Goal: Check status: Check status

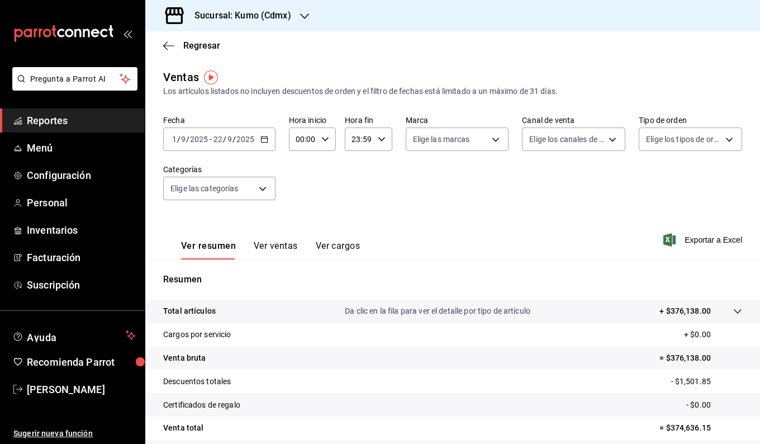
click at [431, 51] on div "Regresar" at bounding box center [452, 45] width 615 height 29
click at [69, 126] on span "Reportes" at bounding box center [81, 120] width 109 height 15
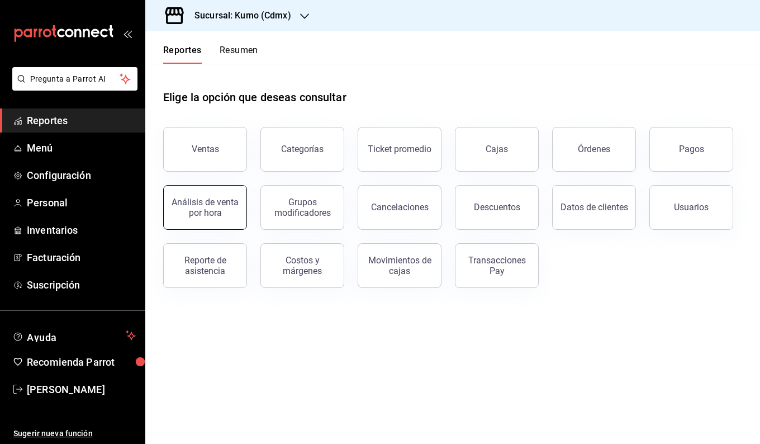
click at [206, 208] on div "Análisis de venta por hora" at bounding box center [205, 207] width 69 height 21
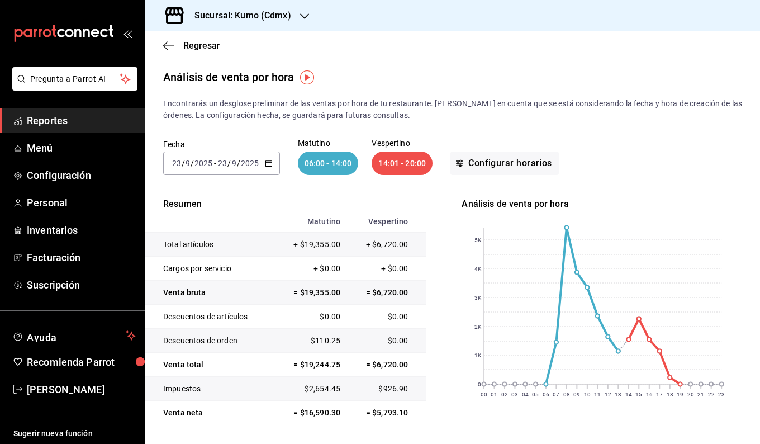
click at [275, 160] on div "2025-09-23 23 / 9 / 2025 - 2025-09-23 23 / 9 / 2025" at bounding box center [221, 163] width 117 height 23
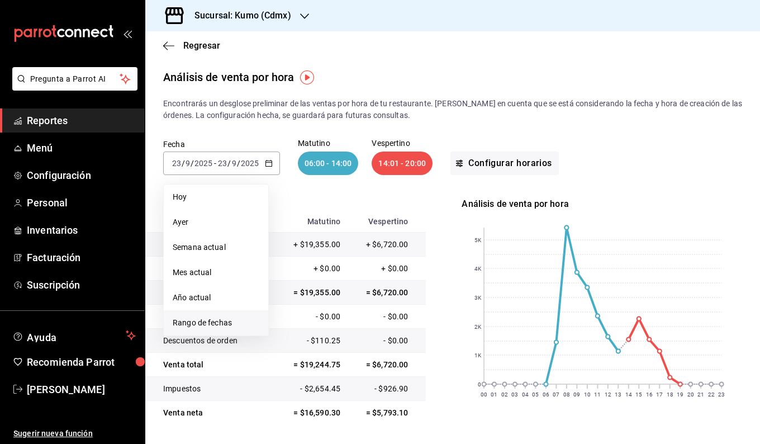
click at [206, 320] on span "Rango de fechas" at bounding box center [216, 323] width 87 height 12
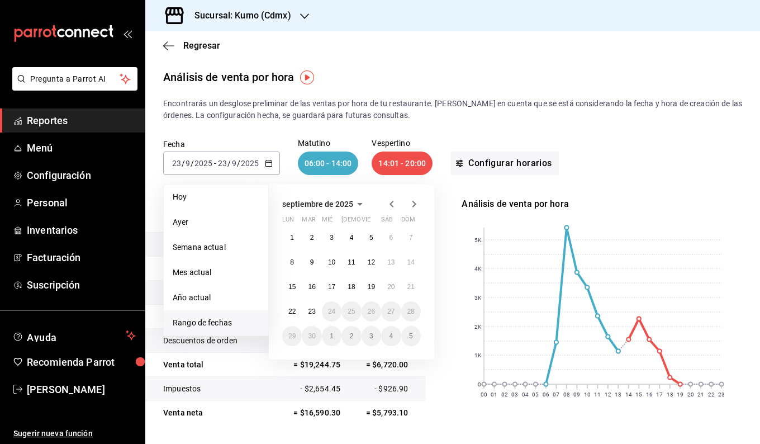
click at [388, 202] on icon "button" at bounding box center [391, 203] width 13 height 13
click at [393, 207] on icon "button" at bounding box center [392, 204] width 4 height 7
click at [421, 202] on div "julio de 2025 lun mar mié jue vie sáb dom 30 1 2 3 4 5 6 7 8 9 10 11 12 13 14 1…" at bounding box center [352, 272] width 166 height 176
click at [414, 204] on icon "button" at bounding box center [414, 203] width 13 height 13
click at [374, 245] on button "1" at bounding box center [372, 238] width 20 height 20
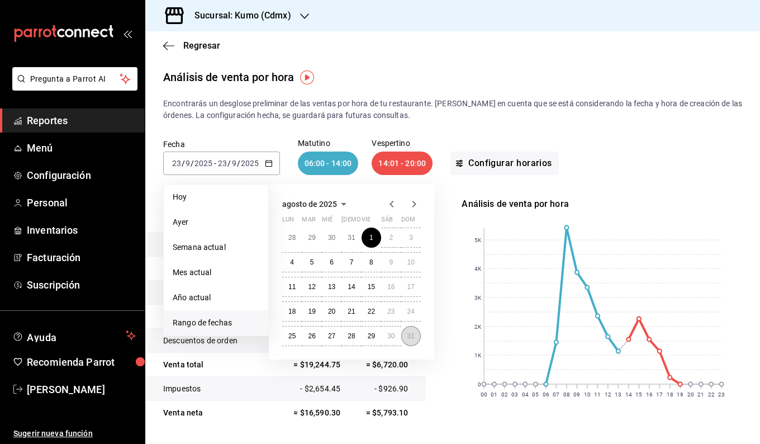
click at [411, 331] on button "31" at bounding box center [411, 336] width 20 height 20
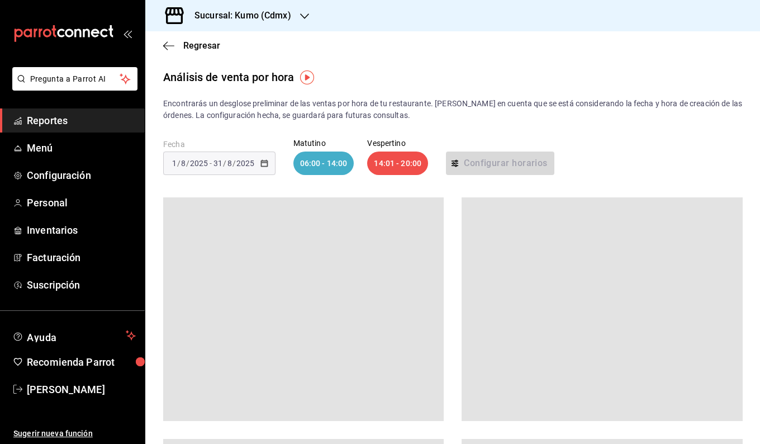
click at [469, 132] on div "Fecha 2025-08-01 1 / 8 / 2025 - 2025-08-31 31 / 8 / 2025 Matutino 06:00 - 14:00…" at bounding box center [452, 157] width 579 height 72
click at [258, 165] on div "2025-08-01 1 / 8 / 2025 - 2025-08-31 31 / 8 / 2025" at bounding box center [219, 163] width 112 height 23
click at [220, 152] on div "[DATE] [DATE] - [DATE] [DATE]" at bounding box center [219, 163] width 112 height 23
click at [258, 163] on div "[DATE] [DATE] - [DATE] [DATE]" at bounding box center [219, 163] width 112 height 23
click at [258, 163] on div "2025-08-01 1 / 8 / 2025 - 2025-08-31 31 / 8 / 2025" at bounding box center [219, 163] width 112 height 23
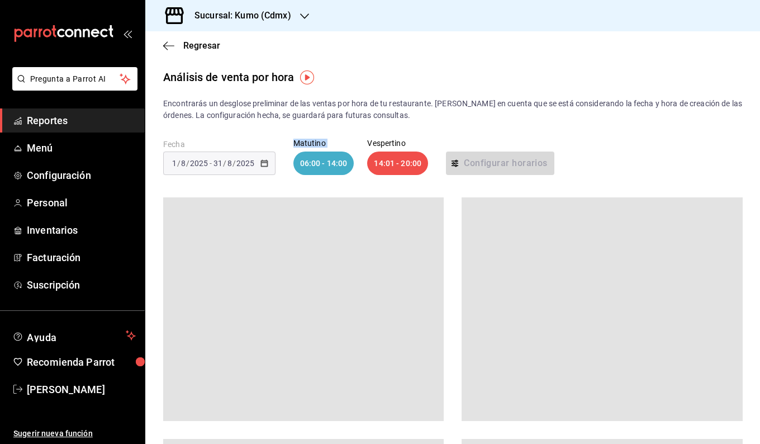
click at [258, 163] on div "2025-08-01 1 / 8 / 2025 - 2025-08-31 31 / 8 / 2025" at bounding box center [219, 163] width 112 height 23
click at [259, 163] on div "2025-08-01 1 / 8 / 2025 - 2025-08-31 31 / 8 / 2025" at bounding box center [219, 163] width 112 height 23
drag, startPoint x: 259, startPoint y: 163, endPoint x: 443, endPoint y: 121, distance: 188.7
click at [443, 121] on div "Fecha 2025-08-01 1 / 8 / 2025 - 2025-08-31 31 / 8 / 2025 Matutino 06:00 - 14:00…" at bounding box center [452, 157] width 579 height 72
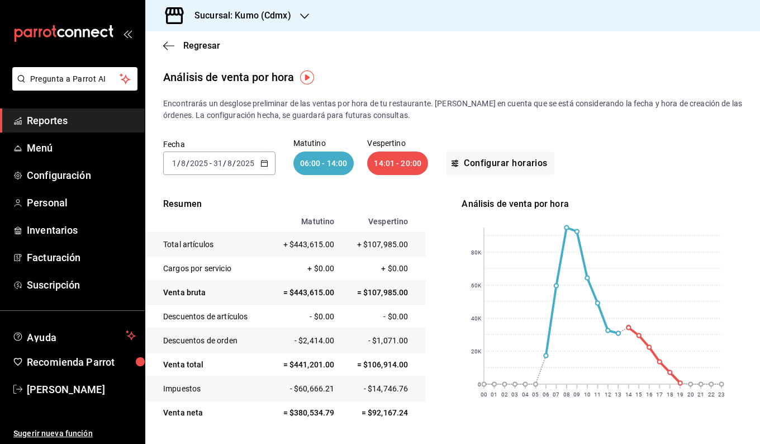
click at [259, 160] on div "2025-08-01 1 / 8 / 2025 - 2025-08-31 31 / 8 / 2025" at bounding box center [219, 163] width 112 height 23
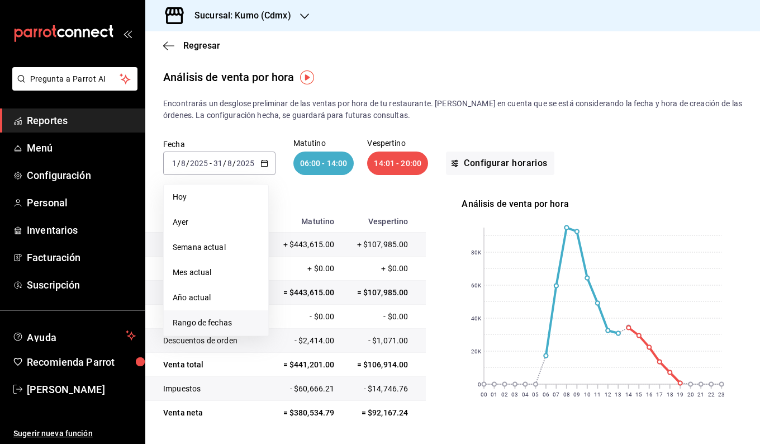
click at [205, 321] on span "Rango de fechas" at bounding box center [216, 323] width 87 height 12
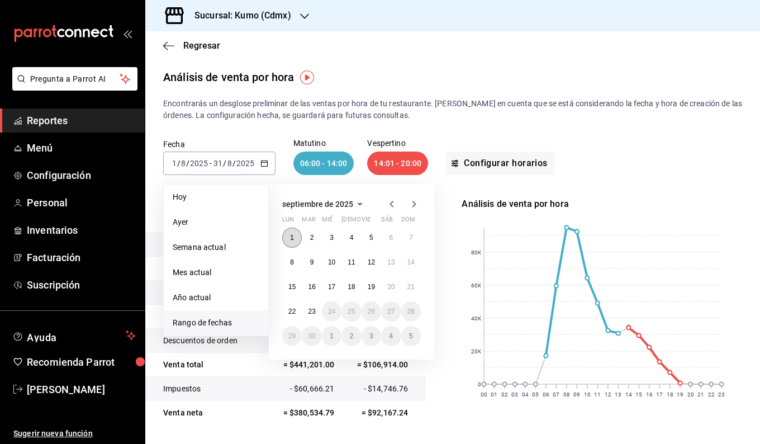
click at [297, 232] on button "1" at bounding box center [292, 238] width 20 height 20
click at [295, 319] on button "22" at bounding box center [292, 311] width 20 height 20
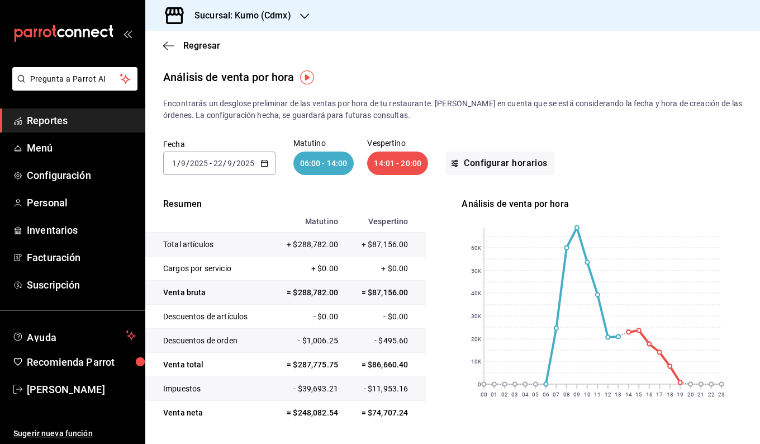
click at [264, 158] on div "2025-09-01 1 / 9 / 2025 - 2025-09-22 22 / 9 / 2025" at bounding box center [219, 163] width 112 height 23
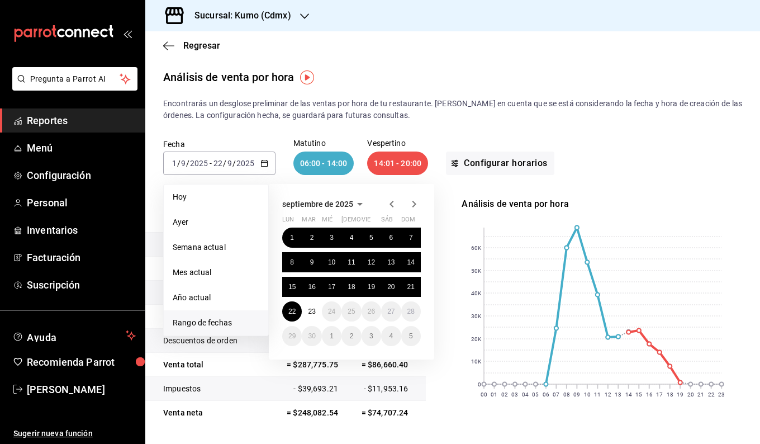
click at [386, 204] on icon "button" at bounding box center [391, 203] width 13 height 13
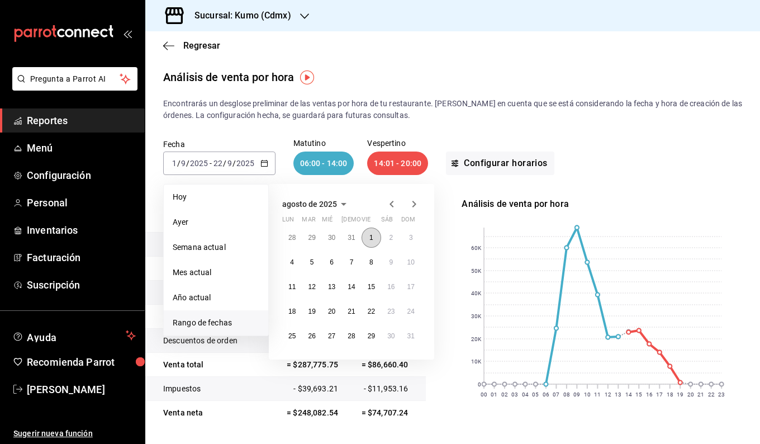
click at [375, 239] on button "1" at bounding box center [372, 238] width 20 height 20
click at [374, 308] on abbr "22" at bounding box center [371, 312] width 7 height 8
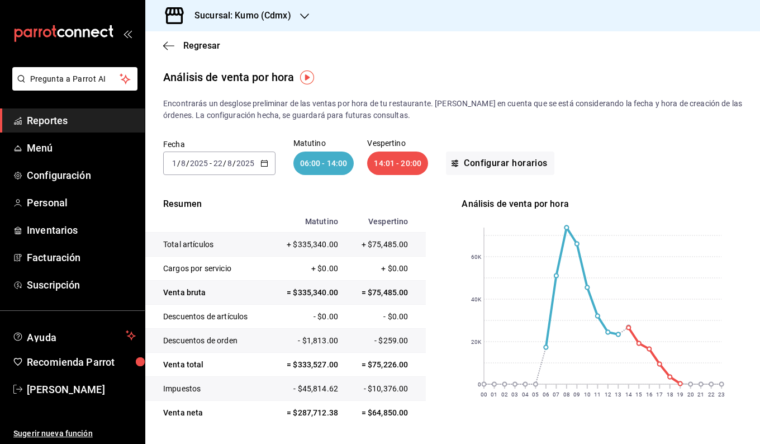
click at [263, 157] on div "2025-08-01 1 / 8 / 2025 - 2025-08-22 22 / 8 / 2025" at bounding box center [219, 163] width 112 height 23
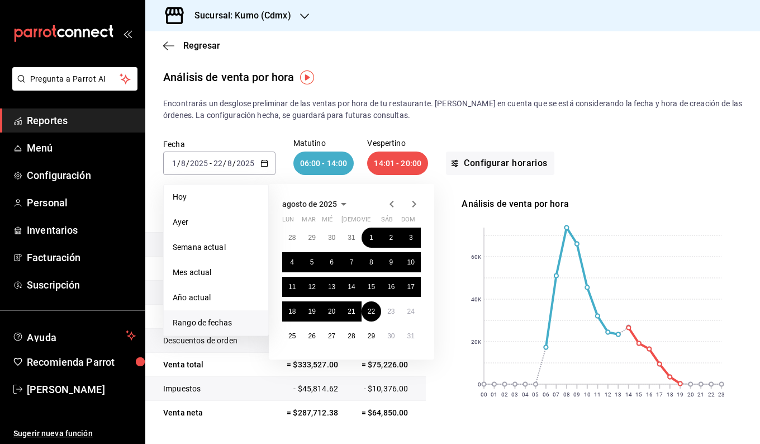
click at [209, 322] on span "Rango de fechas" at bounding box center [216, 323] width 87 height 12
click at [372, 235] on abbr "1" at bounding box center [372, 238] width 4 height 8
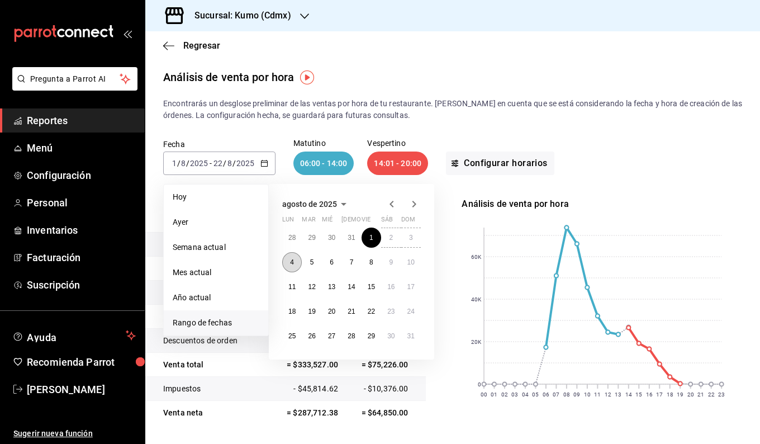
click at [292, 266] on button "4" at bounding box center [292, 262] width 20 height 20
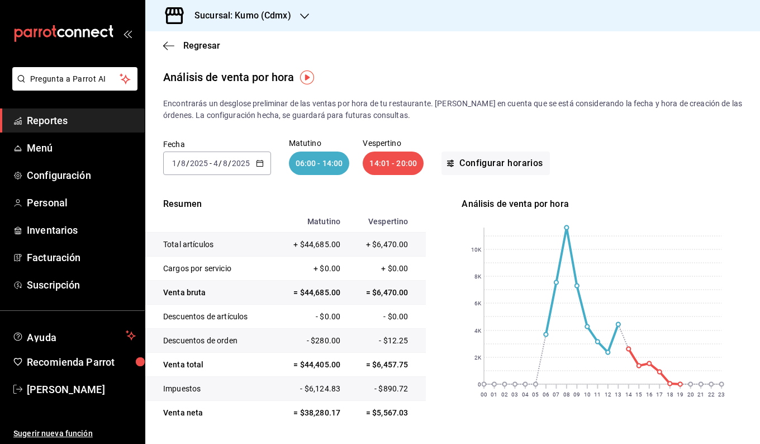
click at [260, 165] on icon "button" at bounding box center [260, 163] width 8 height 8
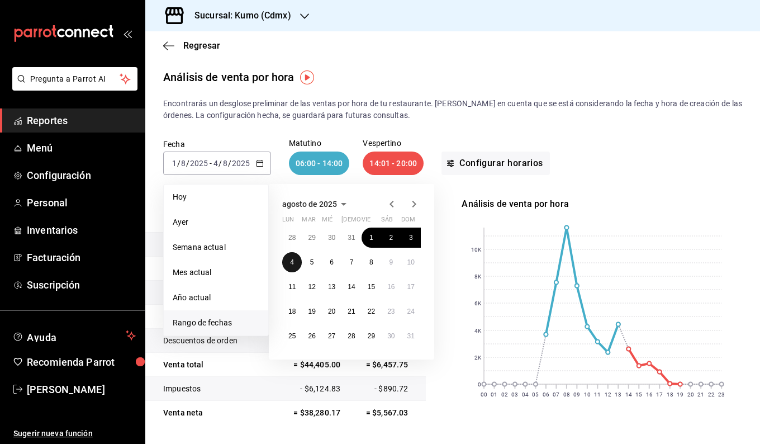
click at [293, 264] on abbr "4" at bounding box center [292, 262] width 4 height 8
click at [407, 260] on button "10" at bounding box center [411, 262] width 20 height 20
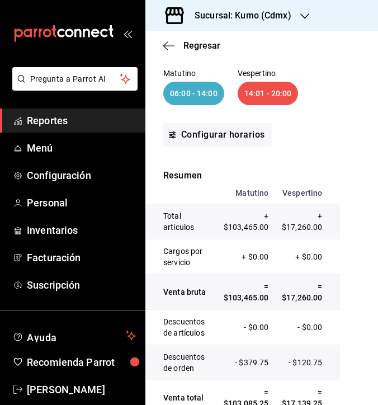
scroll to position [64, 0]
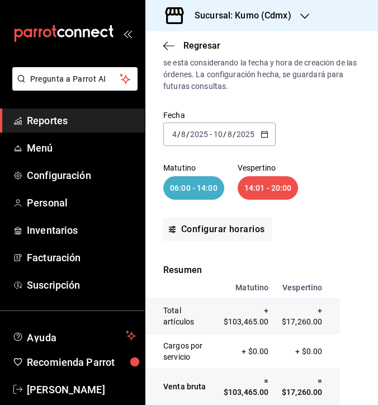
click at [266, 142] on div "2025-08-04 4 / 8 / 2025 - 2025-08-10 10 / 8 / 2025" at bounding box center [219, 133] width 112 height 23
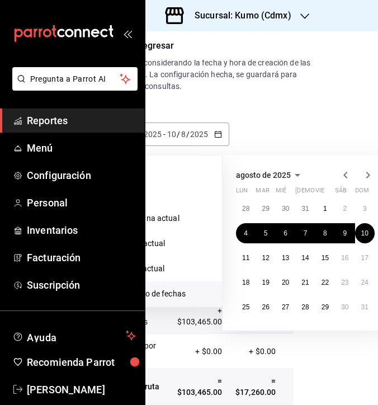
scroll to position [64, 77]
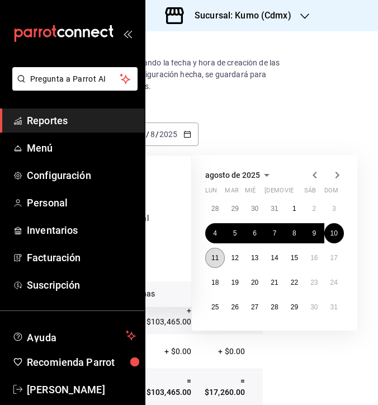
click at [216, 256] on abbr "11" at bounding box center [214, 258] width 7 height 8
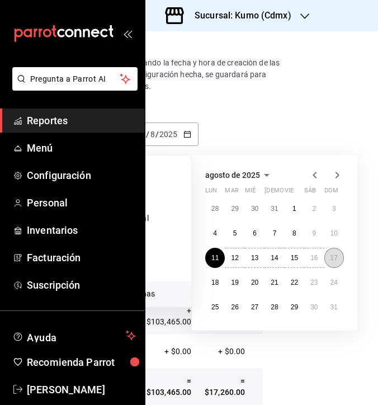
click at [338, 254] on button "17" at bounding box center [334, 258] width 20 height 20
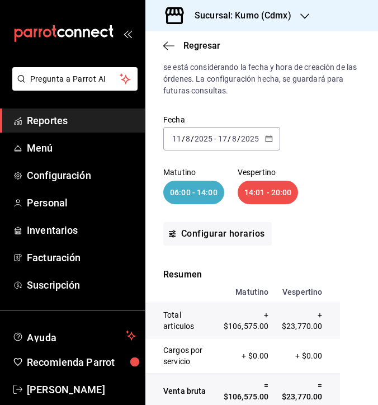
scroll to position [55, 0]
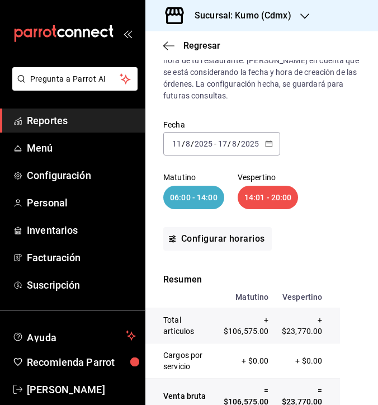
click at [268, 148] on div "2025-08-11 11 / 8 / 2025 - 2025-08-17 17 / 8 / 2025" at bounding box center [221, 143] width 117 height 23
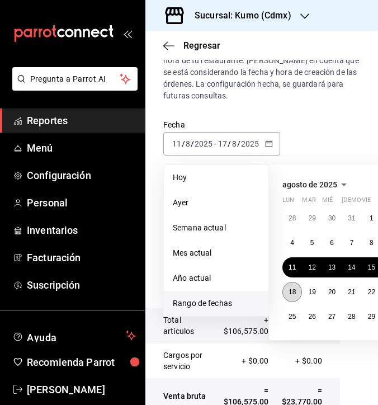
click at [294, 289] on abbr "18" at bounding box center [292, 292] width 7 height 8
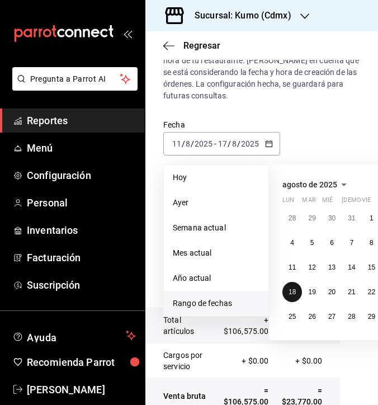
scroll to position [55, 49]
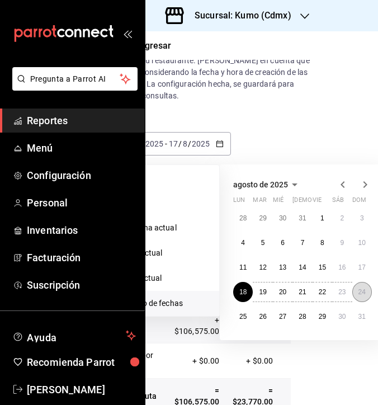
click at [362, 288] on abbr "24" at bounding box center [361, 292] width 7 height 8
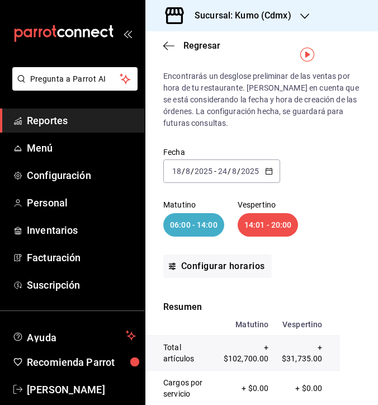
scroll to position [10, 0]
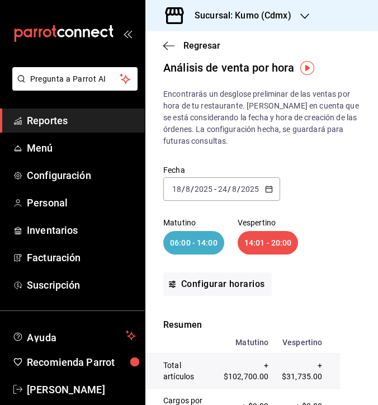
click at [268, 187] on \(Stroke\) "button" at bounding box center [269, 189] width 7 height 6
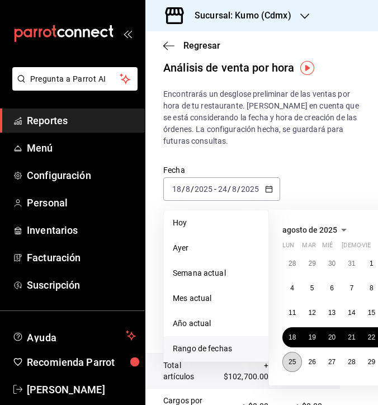
click at [292, 361] on abbr "25" at bounding box center [292, 362] width 7 height 8
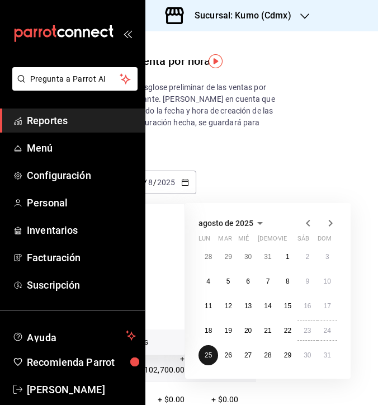
scroll to position [16, 92]
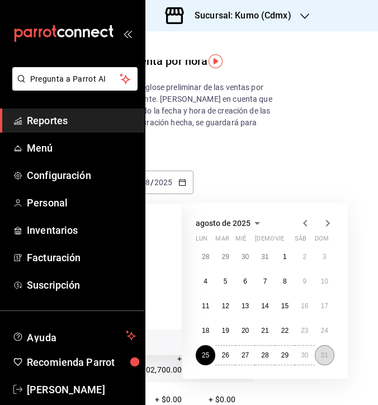
click at [327, 357] on button "31" at bounding box center [325, 355] width 20 height 20
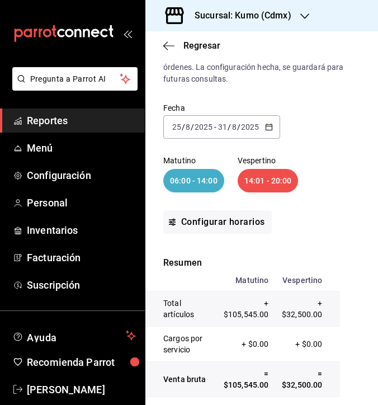
scroll to position [58, 0]
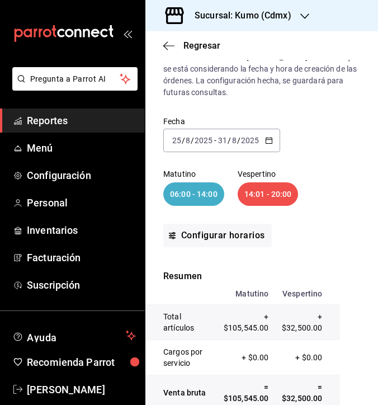
click at [264, 133] on div "2025-08-25 25 / 8 / 2025 - 2025-08-31 31 / 8 / 2025" at bounding box center [221, 140] width 117 height 23
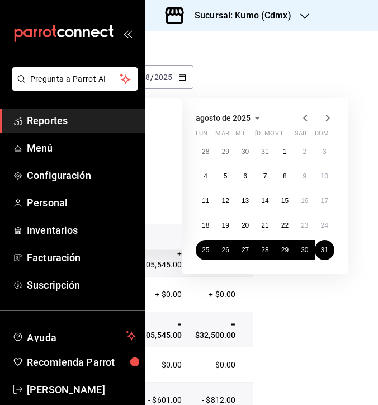
scroll to position [121, 82]
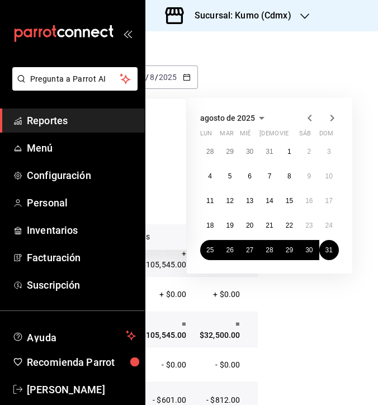
click at [329, 119] on icon "button" at bounding box center [331, 117] width 13 height 13
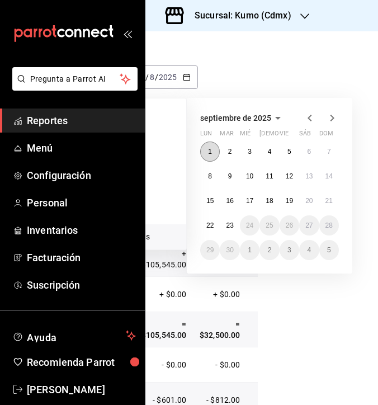
click at [212, 154] on button "1" at bounding box center [210, 151] width 20 height 20
click at [325, 157] on button "7" at bounding box center [329, 151] width 20 height 20
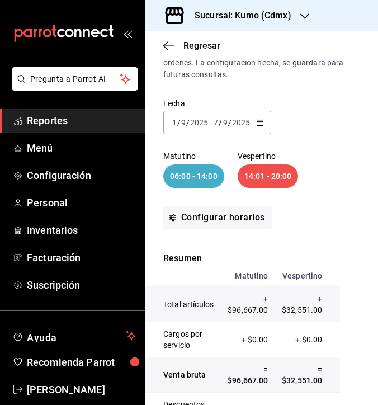
scroll to position [67, 0]
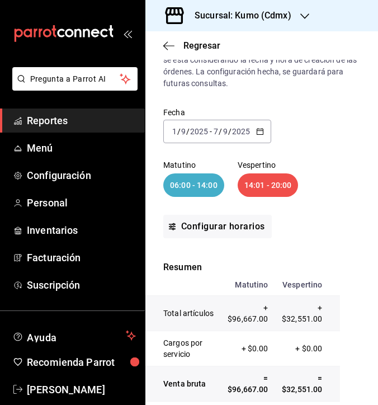
click at [263, 130] on icon "button" at bounding box center [260, 131] width 8 height 8
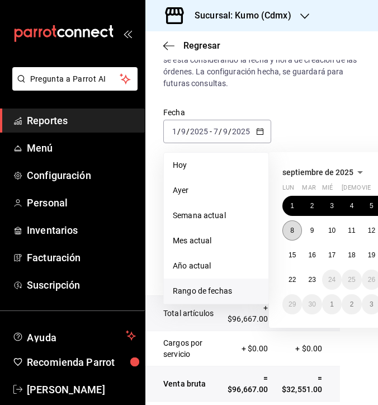
click at [291, 234] on button "8" at bounding box center [292, 230] width 20 height 20
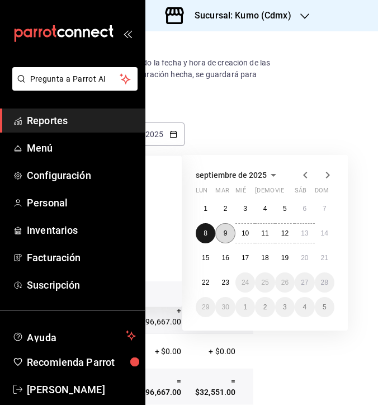
scroll to position [64, 87]
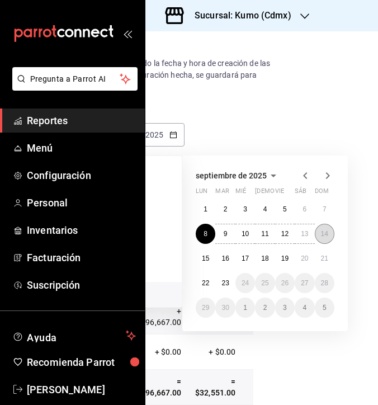
click at [320, 234] on button "14" at bounding box center [325, 234] width 20 height 20
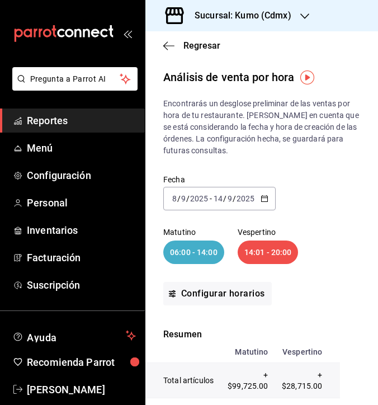
drag, startPoint x: 263, startPoint y: 202, endPoint x: 263, endPoint y: 258, distance: 55.9
click at [263, 258] on div "Fecha 2025-09-08 8 / 9 / 2025 - 2025-09-14 14 / 9 / 2025 Matutino 06:00 - 14:00…" at bounding box center [261, 240] width 197 height 167
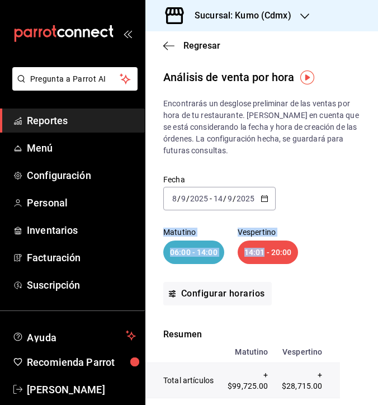
drag, startPoint x: 263, startPoint y: 258, endPoint x: 262, endPoint y: 200, distance: 58.7
click at [262, 200] on icon "button" at bounding box center [265, 199] width 8 height 8
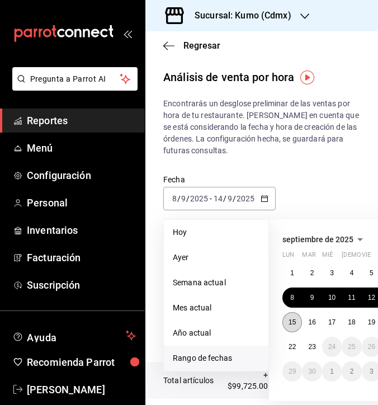
click at [294, 322] on abbr "15" at bounding box center [292, 322] width 7 height 8
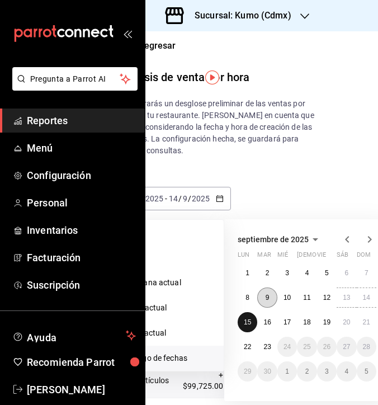
scroll to position [0, 95]
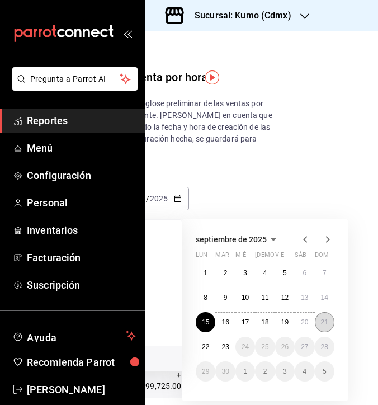
click at [321, 319] on abbr "21" at bounding box center [324, 322] width 7 height 8
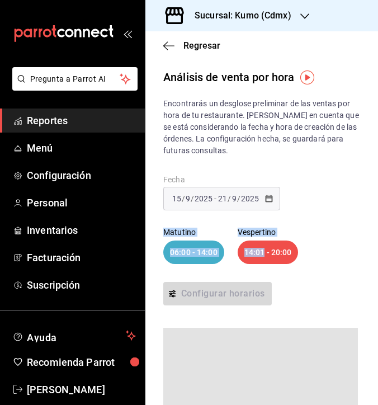
click at [326, 221] on div "Fecha 2025-09-15 15 / 9 / 2025 - 2025-09-21 21 / 9 / 2025 Matutino 06:00 - 14:0…" at bounding box center [261, 240] width 197 height 167
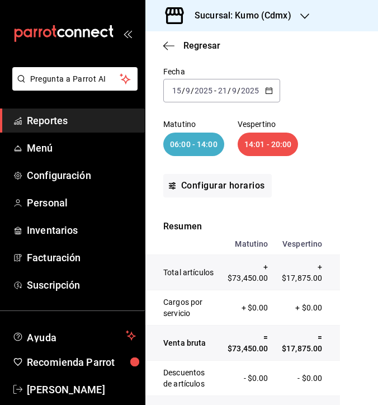
scroll to position [107, 0]
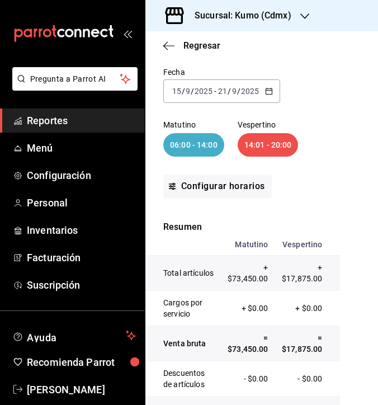
click at [265, 93] on icon "button" at bounding box center [269, 91] width 8 height 8
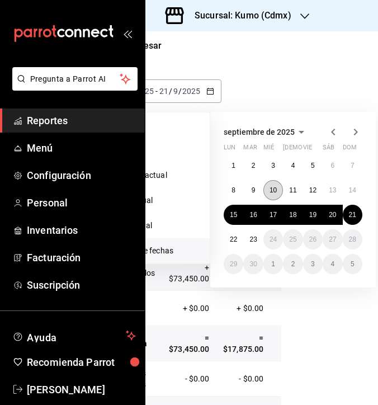
scroll to position [107, 59]
click at [333, 135] on icon "button" at bounding box center [332, 131] width 13 height 13
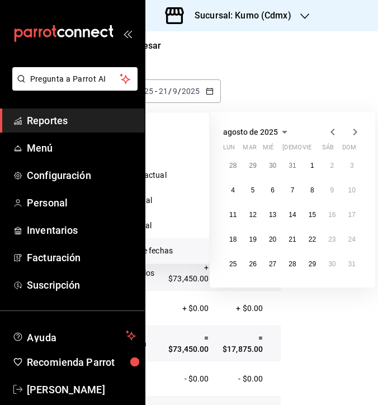
click at [333, 135] on icon "button" at bounding box center [332, 131] width 13 height 13
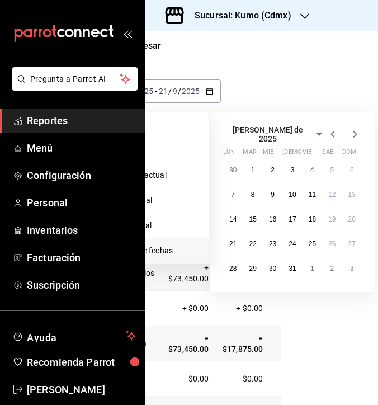
click at [358, 132] on icon "button" at bounding box center [354, 133] width 13 height 13
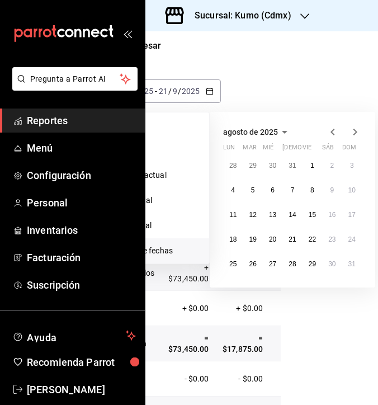
click at [333, 133] on icon "button" at bounding box center [332, 131] width 13 height 13
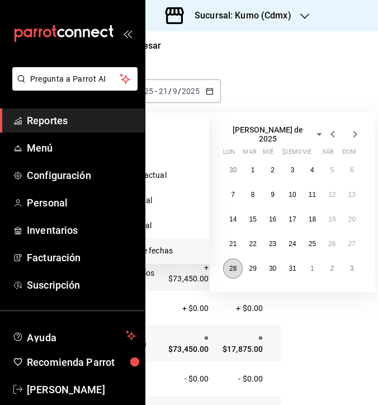
click at [232, 264] on abbr "28" at bounding box center [232, 268] width 7 height 8
click at [352, 259] on button "3" at bounding box center [352, 268] width 20 height 20
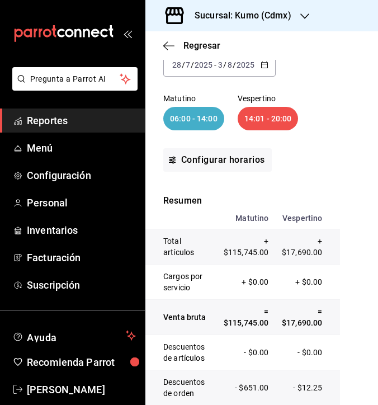
scroll to position [131, 0]
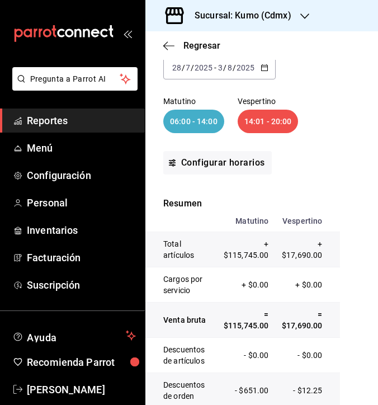
click at [259, 65] on div "2025-07-28 28 / 7 / 2025 - 2025-08-03 3 / 8 / 2025" at bounding box center [219, 67] width 112 height 23
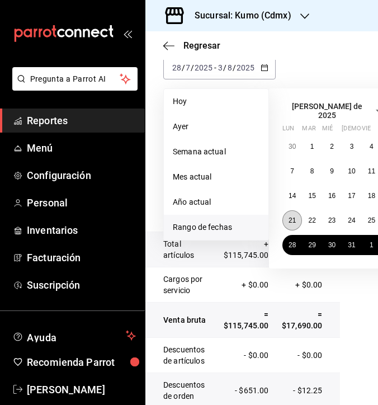
click at [292, 220] on button "21" at bounding box center [292, 220] width 20 height 20
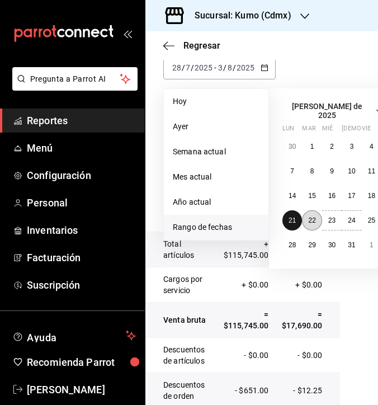
scroll to position [131, 83]
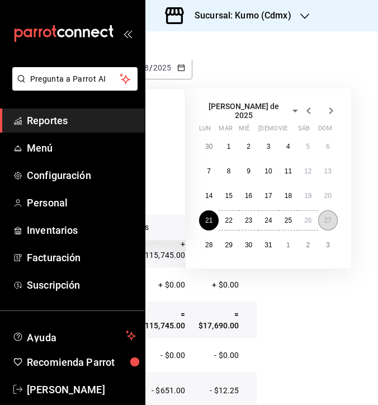
click at [328, 216] on abbr "27" at bounding box center [327, 220] width 7 height 8
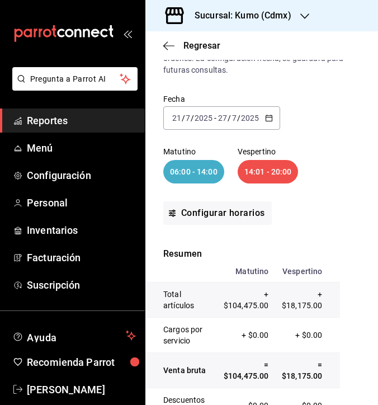
scroll to position [70, 0]
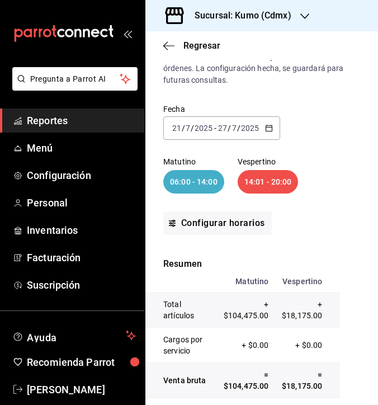
click at [269, 126] on icon "button" at bounding box center [269, 128] width 8 height 8
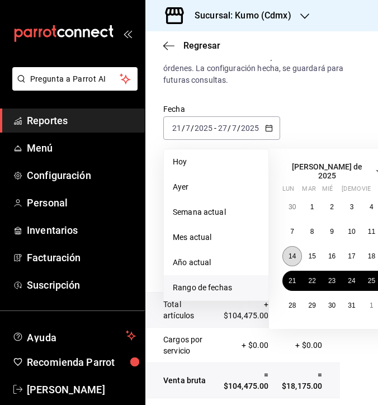
click at [295, 254] on abbr "14" at bounding box center [292, 256] width 7 height 8
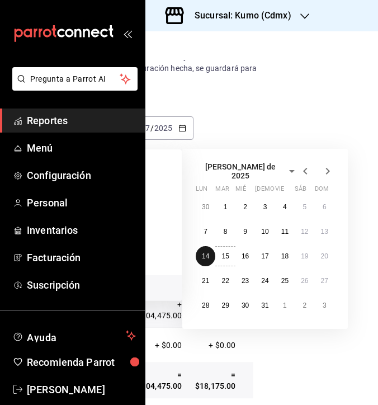
scroll to position [70, 95]
click at [321, 252] on abbr "20" at bounding box center [324, 256] width 7 height 8
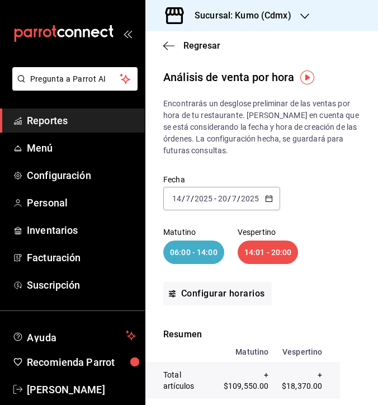
click at [261, 188] on div "2025-07-14 14 / 7 / 2025 - 2025-07-20 20 / 7 / 2025" at bounding box center [221, 198] width 117 height 23
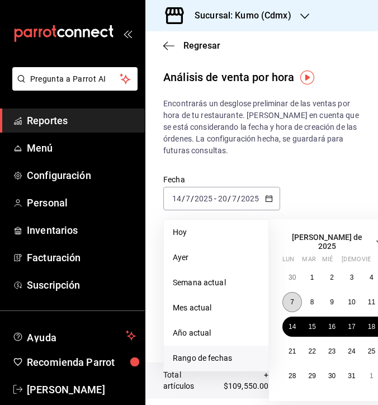
click at [290, 292] on button "7" at bounding box center [292, 302] width 20 height 20
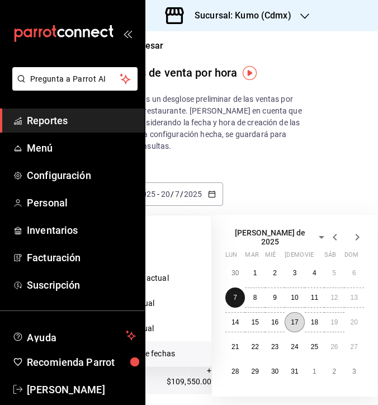
scroll to position [4, 95]
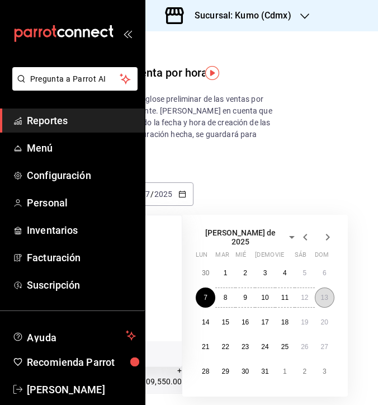
click at [321, 294] on abbr "13" at bounding box center [324, 298] width 7 height 8
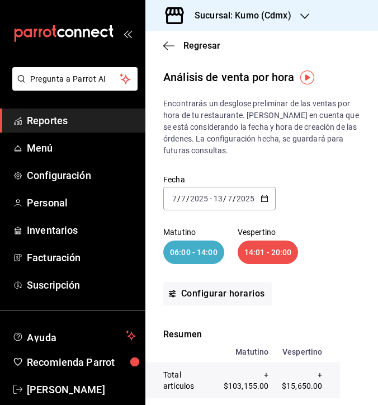
click at [263, 200] on icon "button" at bounding box center [265, 199] width 8 height 8
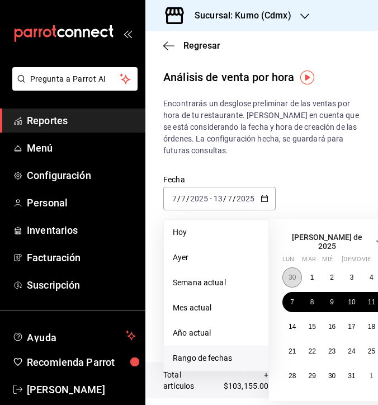
click at [287, 275] on button "30" at bounding box center [292, 277] width 20 height 20
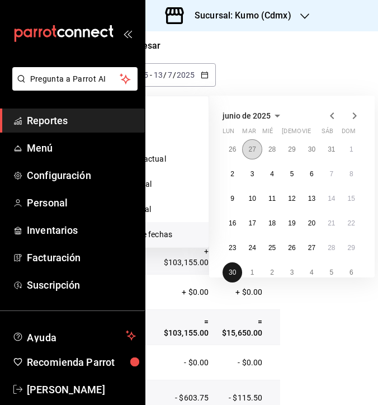
scroll to position [133, 60]
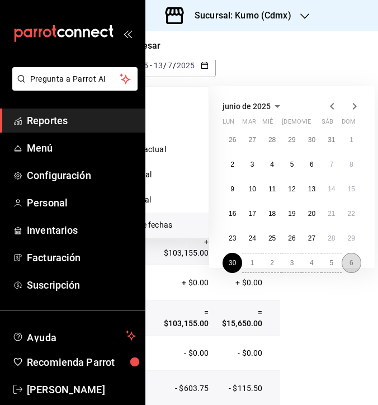
click at [353, 261] on abbr "6" at bounding box center [351, 263] width 4 height 8
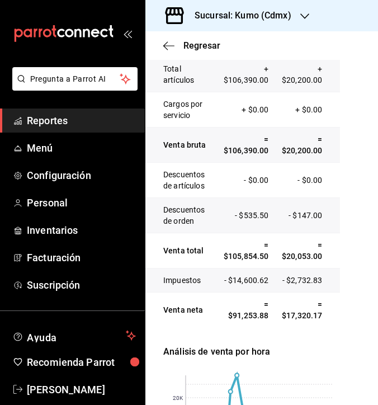
scroll to position [305, 0]
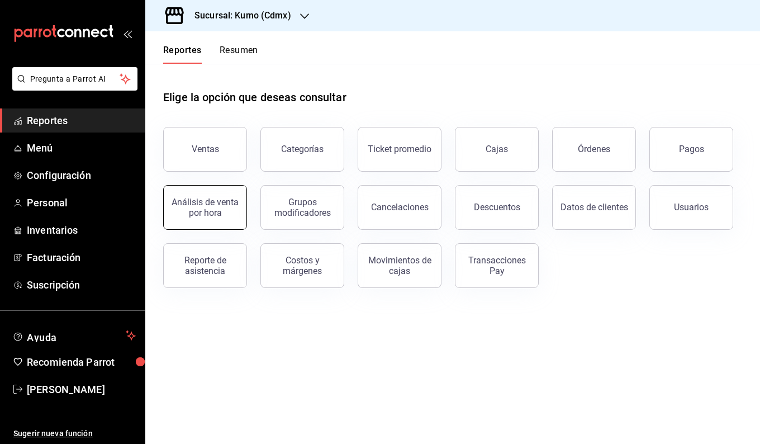
click at [211, 221] on button "Análisis de venta por hora" at bounding box center [205, 207] width 84 height 45
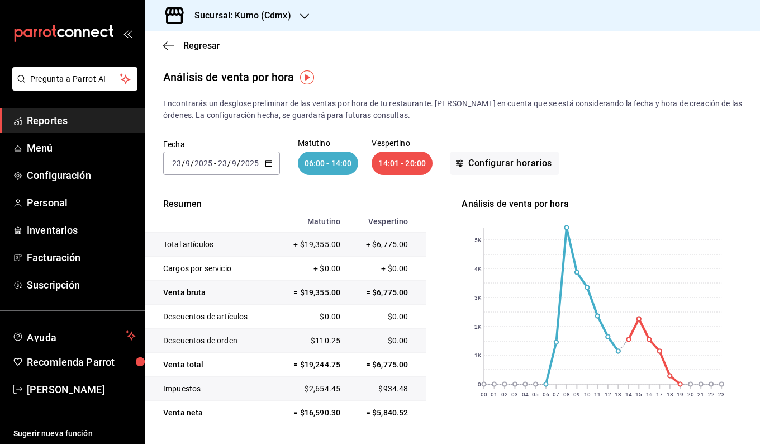
click at [268, 160] on icon "button" at bounding box center [269, 163] width 8 height 8
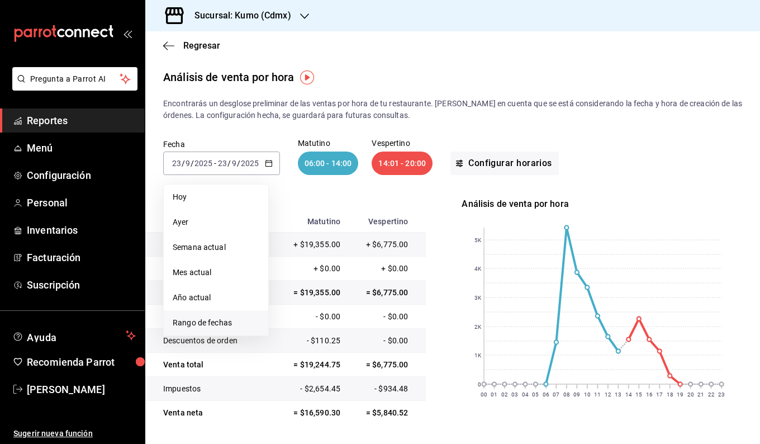
click at [199, 321] on span "Rango de fechas" at bounding box center [216, 323] width 87 height 12
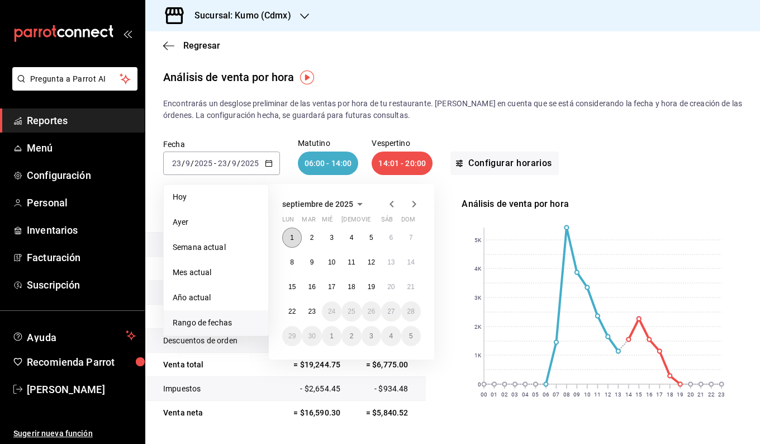
click at [290, 229] on button "1" at bounding box center [292, 238] width 20 height 20
click at [289, 310] on abbr "22" at bounding box center [292, 312] width 7 height 8
